Goal: Task Accomplishment & Management: Use online tool/utility

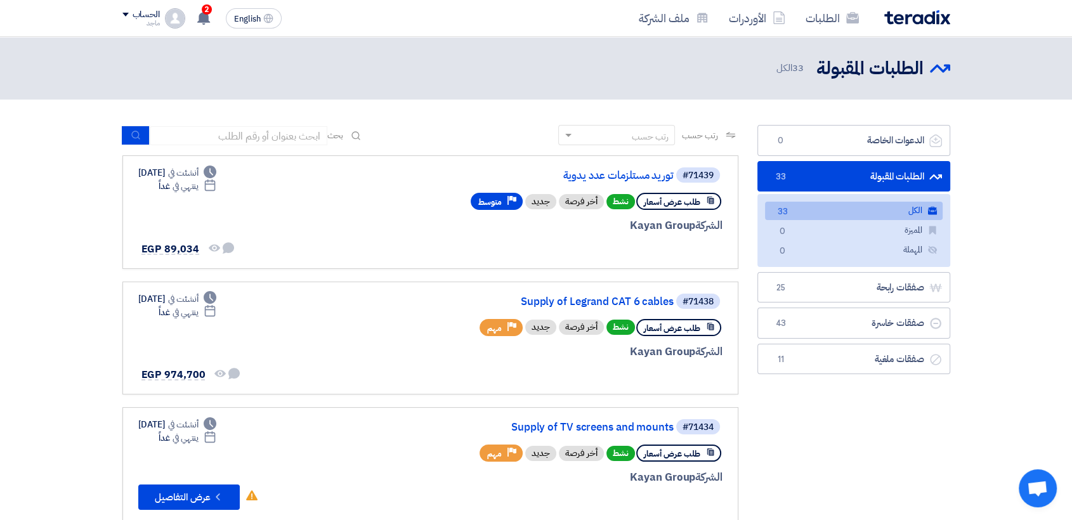
drag, startPoint x: 0, startPoint y: 0, endPoint x: 80, endPoint y: 197, distance: 212.2
click at [637, 178] on link "توريد مستلزمات عدد يدوية" at bounding box center [547, 175] width 254 height 11
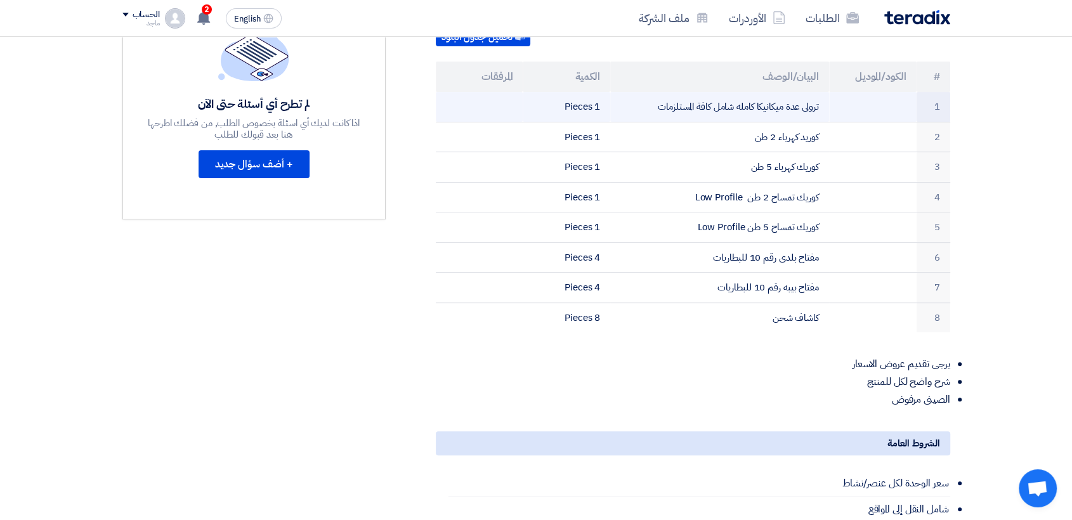
scroll to position [393, 0]
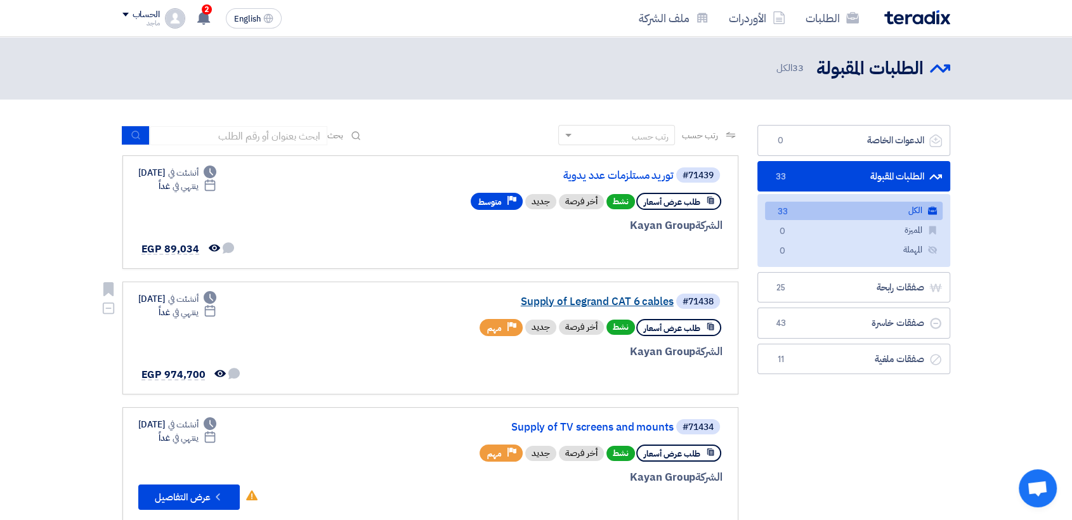
click at [559, 304] on link "Supply of Legrand CAT 6 cables" at bounding box center [547, 301] width 254 height 11
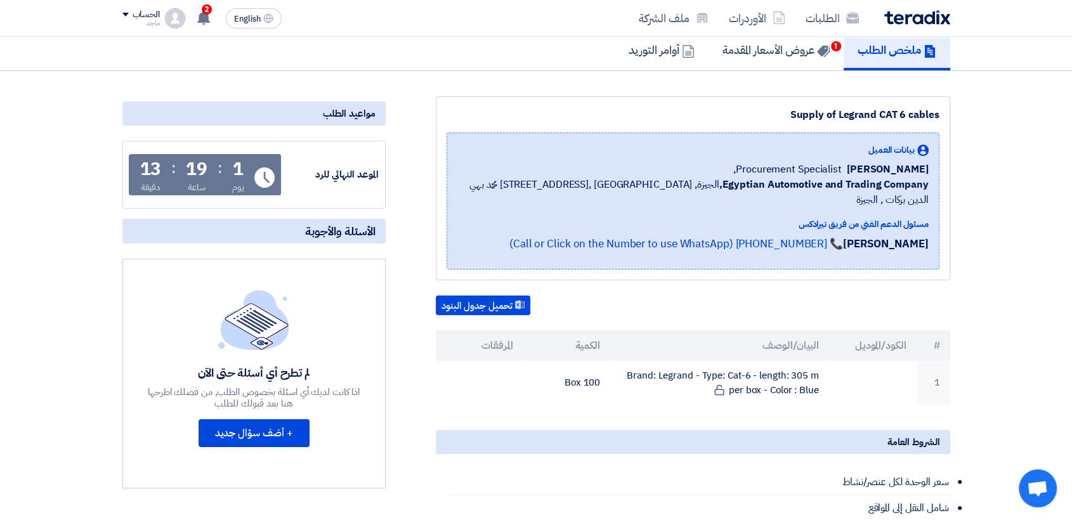
scroll to position [214, 0]
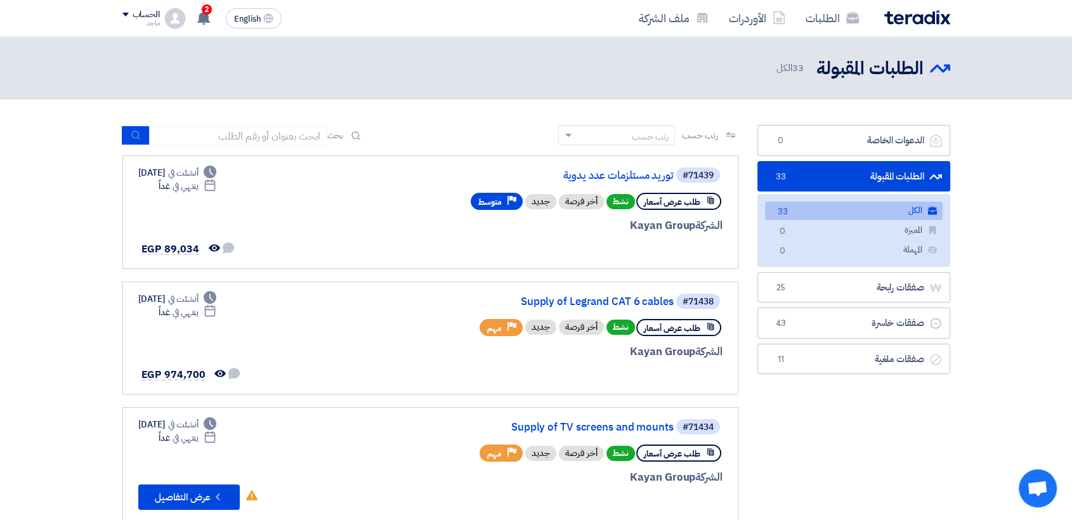
click at [571, 299] on link "Supply of Legrand CAT 6 cables" at bounding box center [547, 301] width 254 height 11
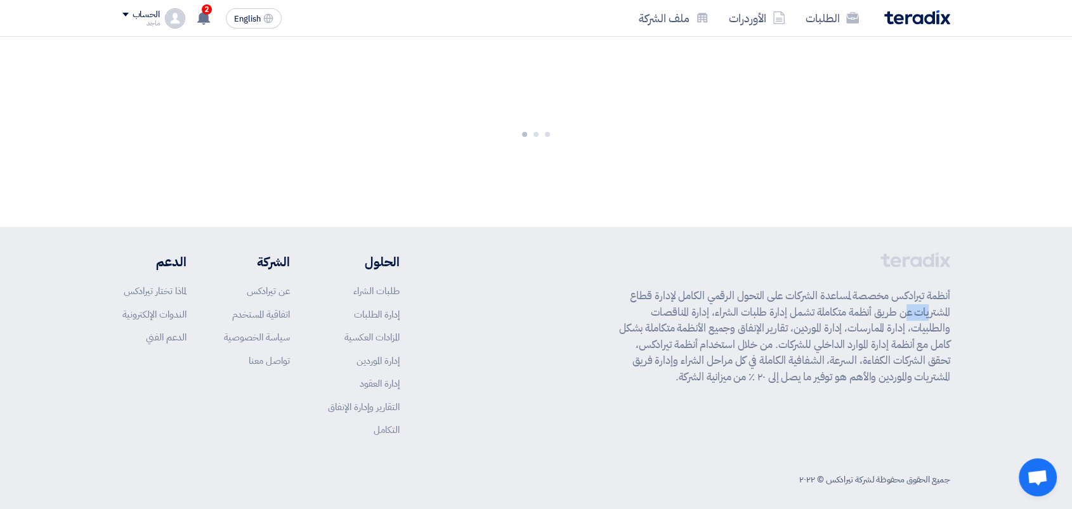
click at [571, 299] on div "أنظمة تيرادكس مخصصة لمساعدة الشركات على التحول الرقمي الكامل لإدارة قطاع المشتر…" at bounding box center [535, 354] width 827 height 204
